Goal: Information Seeking & Learning: Learn about a topic

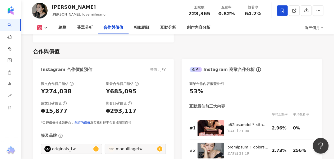
click at [125, 59] on div "Instagram 合作價值預估 幣值：JPY" at bounding box center [103, 67] width 141 height 17
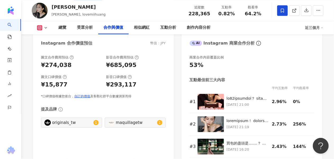
click at [146, 81] on div "圖文合作費用預估 ¥274,038 影音合作費用預估 ¥685,095 圖文口碑價值 ¥15,877 影音口碑價值 ¥293,117 *口碑價值根據您後台， …" at bounding box center [103, 77] width 125 height 44
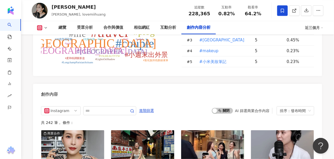
scroll to position [1585, 0]
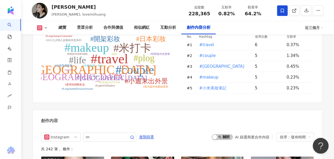
drag, startPoint x: 168, startPoint y: 59, endPoint x: 148, endPoint y: 100, distance: 45.8
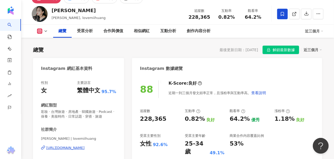
scroll to position [0, 0]
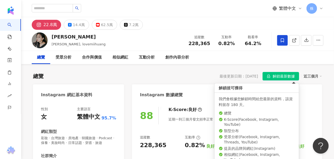
drag, startPoint x: 280, startPoint y: 78, endPoint x: 276, endPoint y: 78, distance: 4.0
click at [281, 78] on span "解鎖最新數據" at bounding box center [283, 76] width 22 height 8
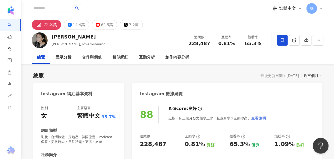
scroll to position [26, 0]
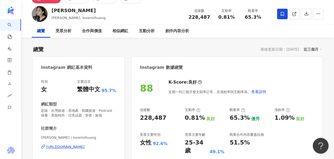
click at [178, 77] on div "88 K-Score : 良好 近期一到三個月發文頻率正常，且漲粉率與互動率高。 查看說明 追蹤數 228,487 互動率 0.81% 良好 觀看率 65.3…" at bounding box center [227, 135] width 190 height 123
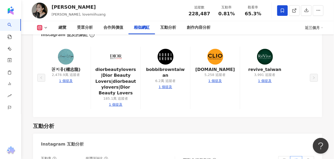
scroll to position [925, 0]
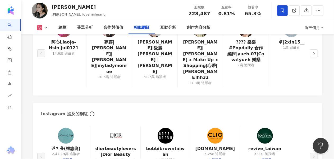
drag, startPoint x: 209, startPoint y: 94, endPoint x: 205, endPoint y: 93, distance: 4.4
drag, startPoint x: 205, startPoint y: 93, endPoint x: 171, endPoint y: 83, distance: 35.0
click at [170, 104] on div "Instagram 提及的網紅" at bounding box center [177, 112] width 289 height 17
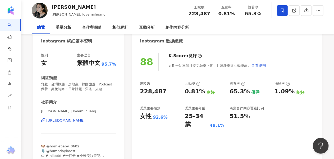
scroll to position [0, 0]
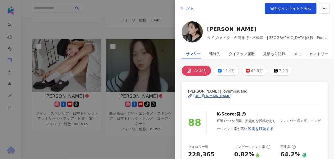
scroll to position [148, 0]
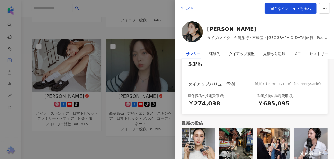
drag, startPoint x: 135, startPoint y: 10, endPoint x: 140, endPoint y: 10, distance: 5.3
click at [135, 10] on div at bounding box center [167, 79] width 334 height 159
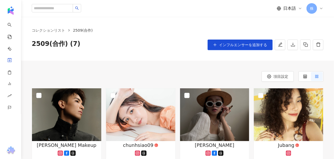
scroll to position [53, 0]
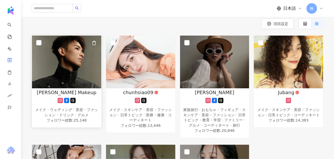
click at [62, 74] on img at bounding box center [66, 62] width 69 height 53
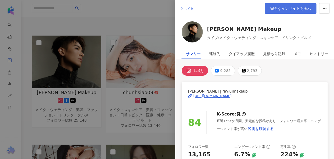
click at [290, 11] on link "完全なインサイトを表示" at bounding box center [290, 8] width 52 height 11
click at [193, 7] on button "戻る" at bounding box center [186, 8] width 14 height 11
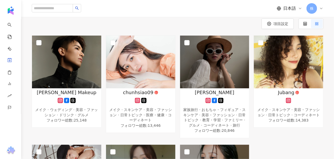
click at [169, 18] on div "項目設定" at bounding box center [177, 23] width 291 height 11
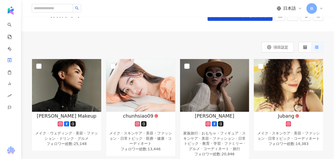
scroll to position [0, 0]
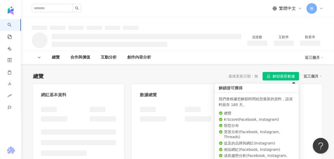
click at [272, 75] on button "解鎖最新數據" at bounding box center [280, 76] width 36 height 8
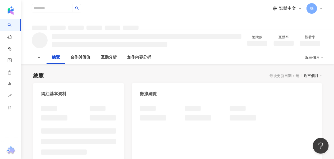
click at [313, 9] on span "株" at bounding box center [311, 8] width 11 height 11
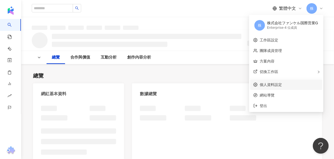
click at [310, 9] on span "株" at bounding box center [312, 9] width 4 height 6
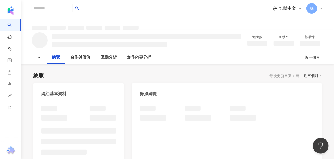
click at [307, 6] on span "株" at bounding box center [311, 8] width 11 height 11
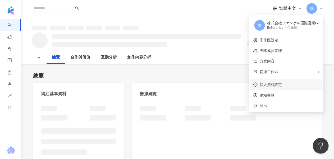
click at [287, 24] on div "株式会社ファンケル国際営業G" at bounding box center [292, 23] width 51 height 5
drag, startPoint x: 122, startPoint y: 79, endPoint x: 131, endPoint y: 56, distance: 25.2
click at [122, 79] on div "總覽 最後更新日期：無 近三個月" at bounding box center [177, 75] width 289 height 7
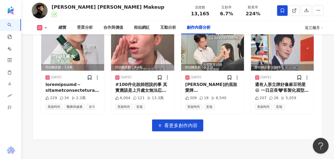
scroll to position [1850, 0]
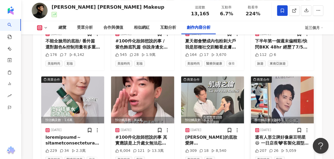
click at [297, 77] on img at bounding box center [282, 100] width 63 height 47
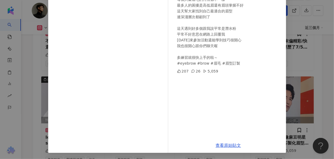
scroll to position [51, 0]
